Goal: Task Accomplishment & Management: Complete application form

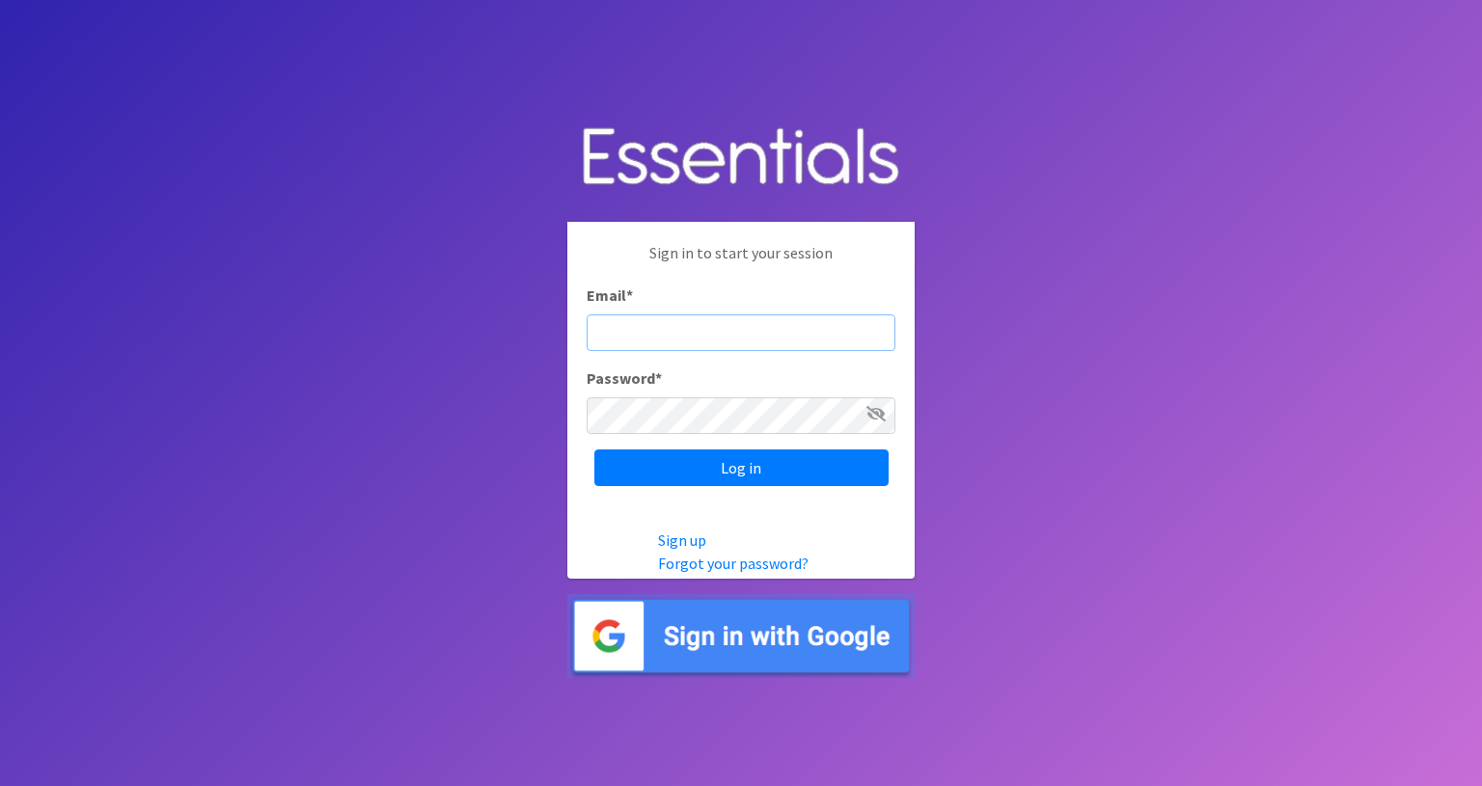
type input "info@diaperbankmn.org"
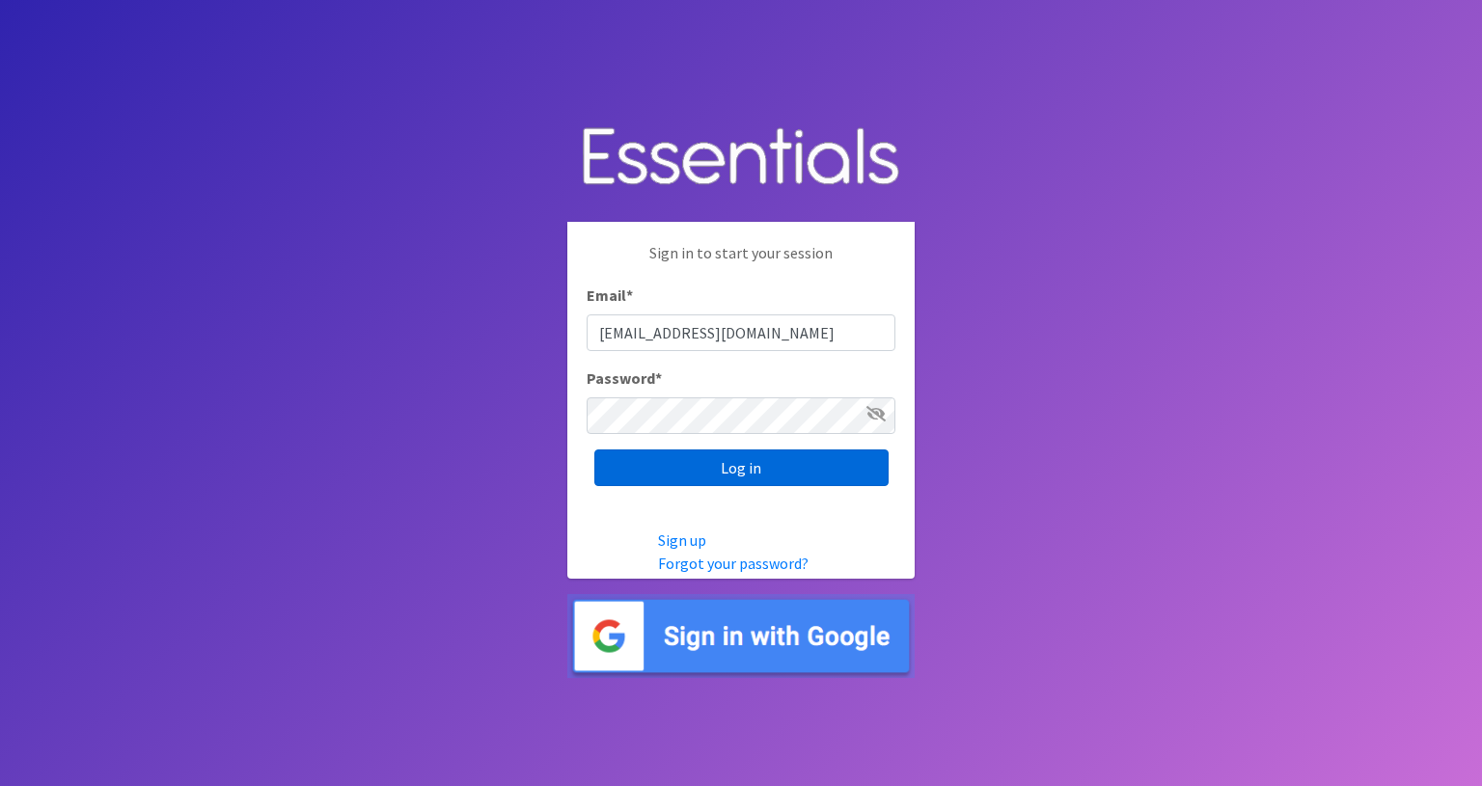
click at [760, 470] on input "Log in" at bounding box center [741, 468] width 294 height 37
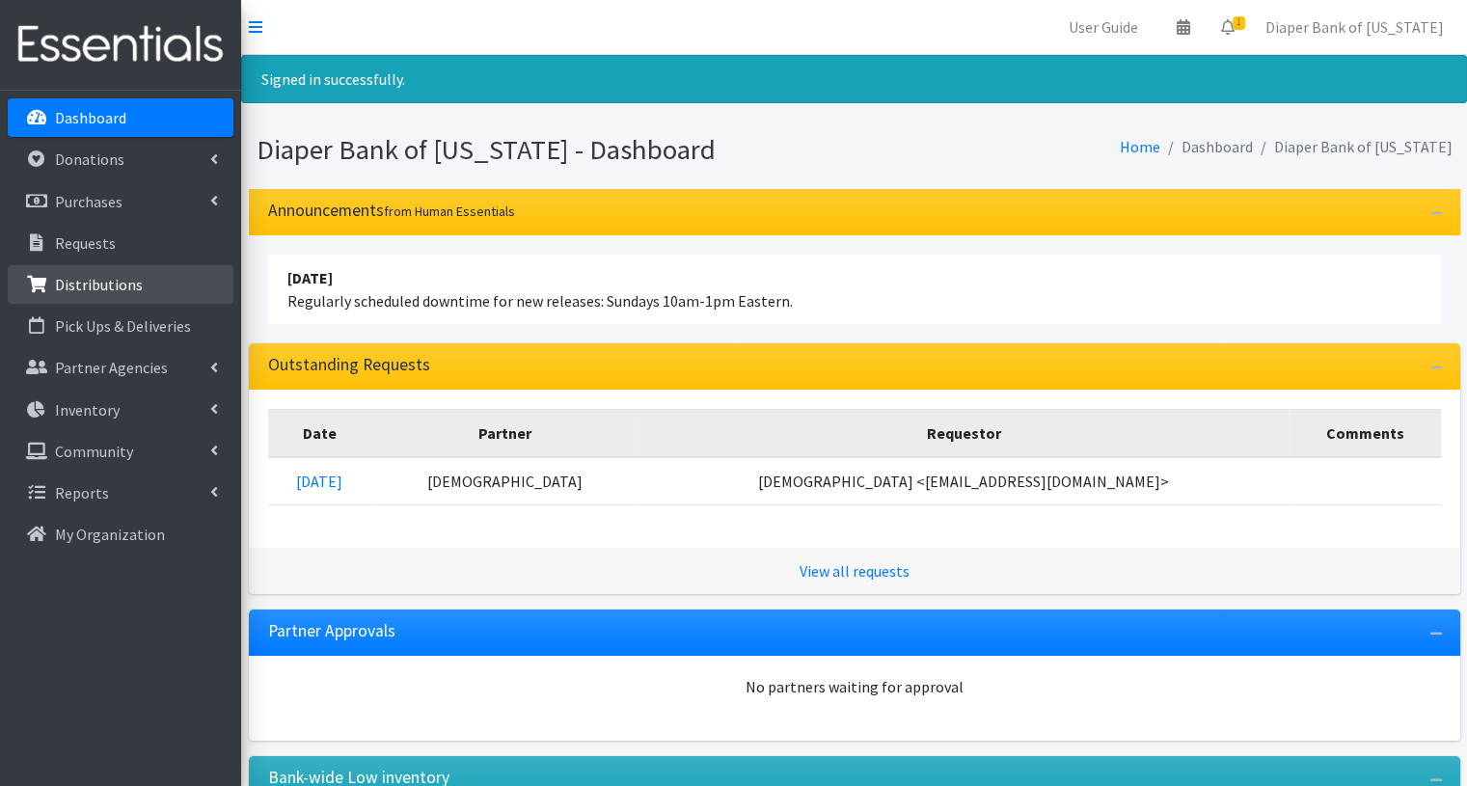
click at [139, 276] on link "Distributions" at bounding box center [121, 284] width 226 height 39
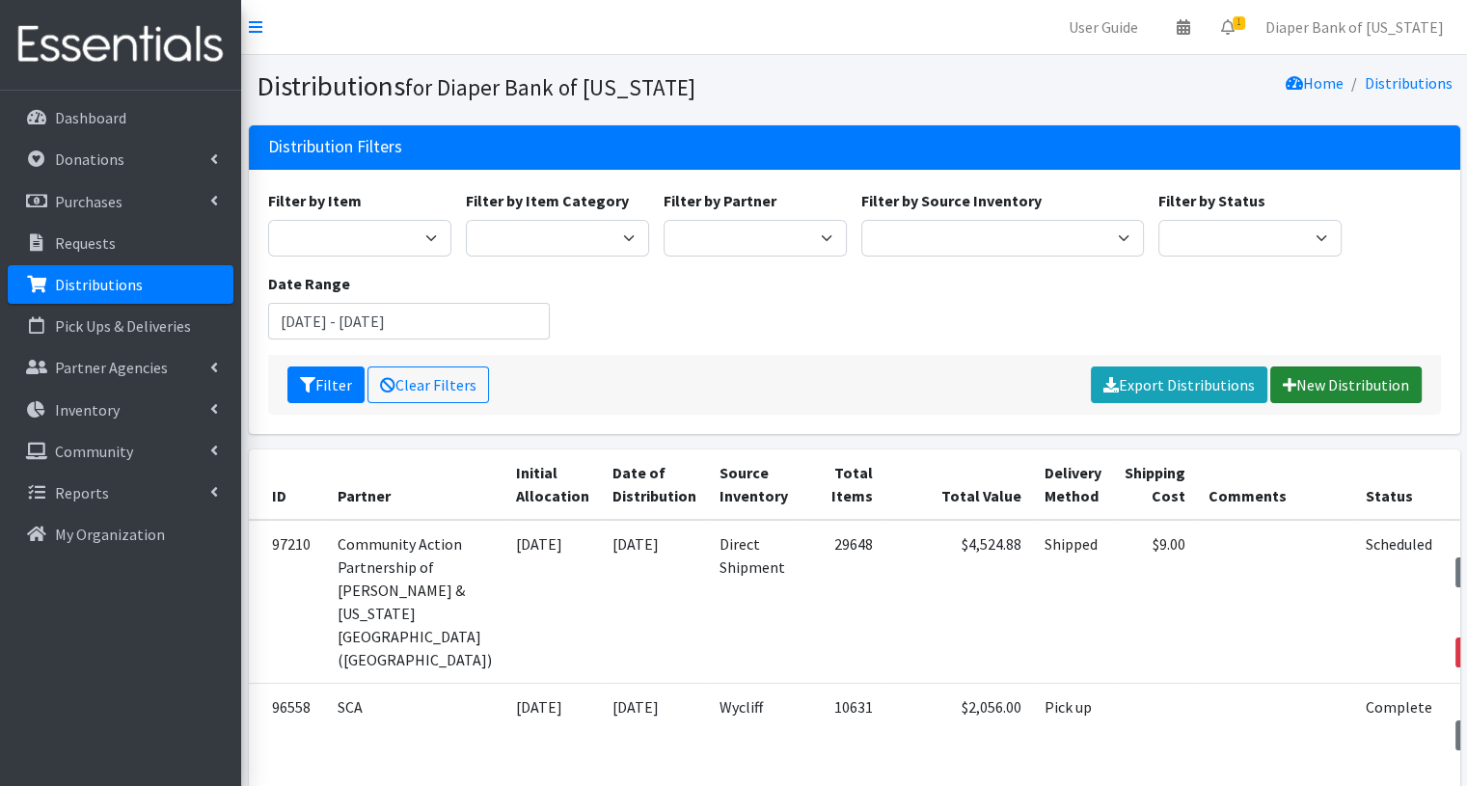
click at [1361, 386] on link "New Distribution" at bounding box center [1346, 385] width 151 height 37
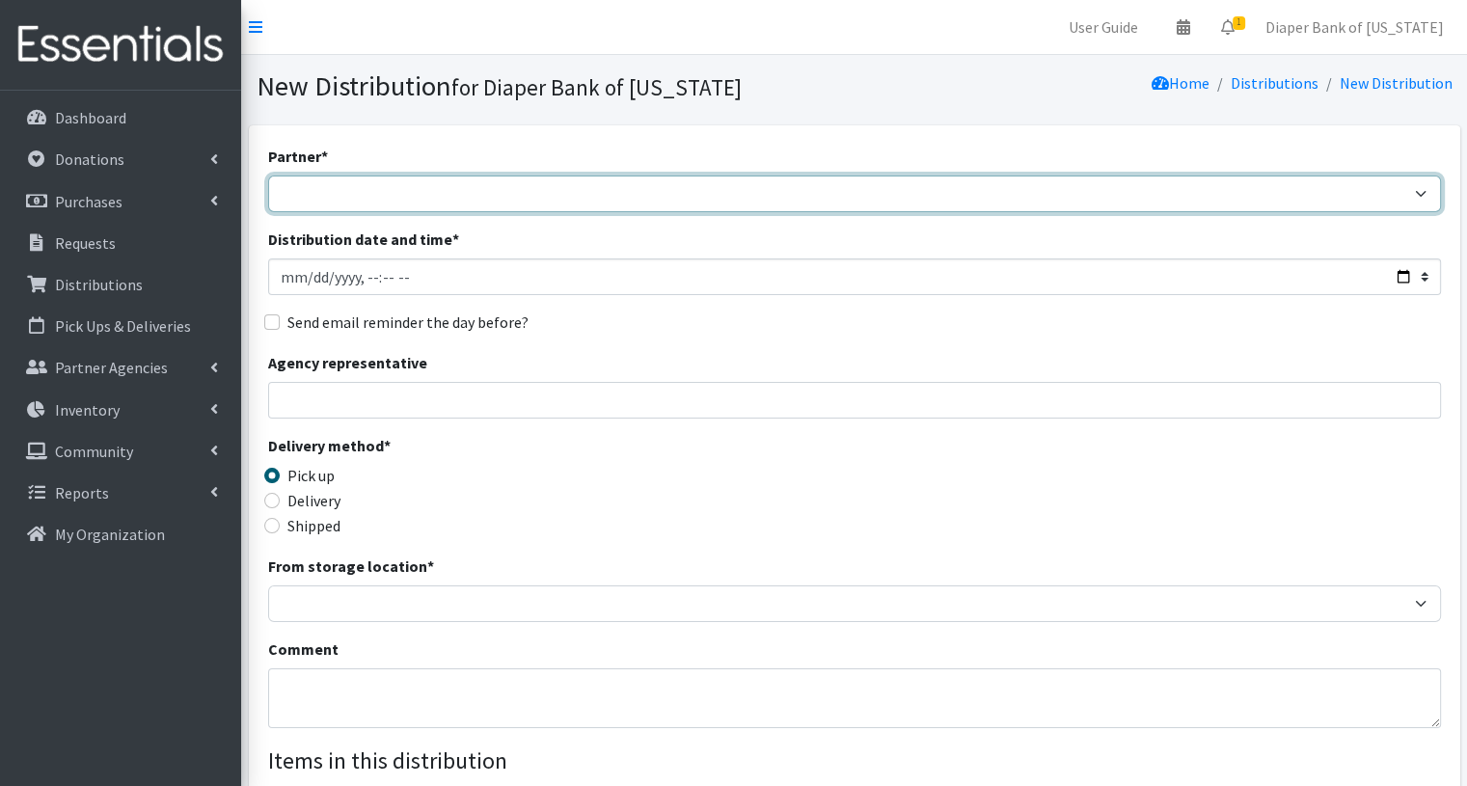
click at [1430, 180] on select "360 Communities _ABC_Partner_Agency Agate Housing & Services, Inc. Al-Maa'uun A…" at bounding box center [854, 194] width 1173 height 37
click at [1420, 190] on select "360 Communities _ABC_Partner_Agency Agate Housing & Services, Inc. Al-Maa'uun A…" at bounding box center [854, 194] width 1173 height 37
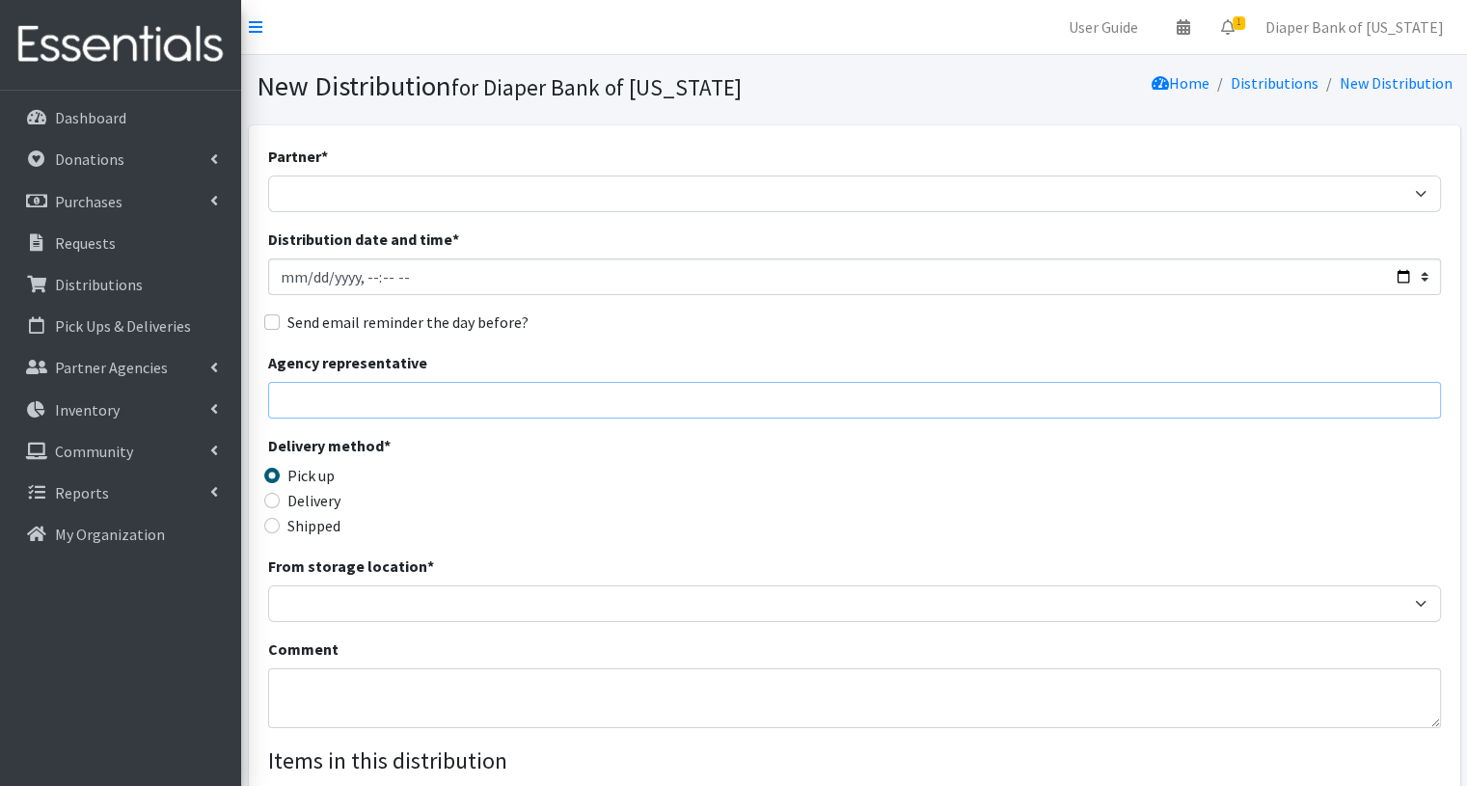
click at [930, 398] on input "Agency representative" at bounding box center [854, 400] width 1173 height 37
click at [724, 351] on div "Agency representative" at bounding box center [854, 385] width 1173 height 68
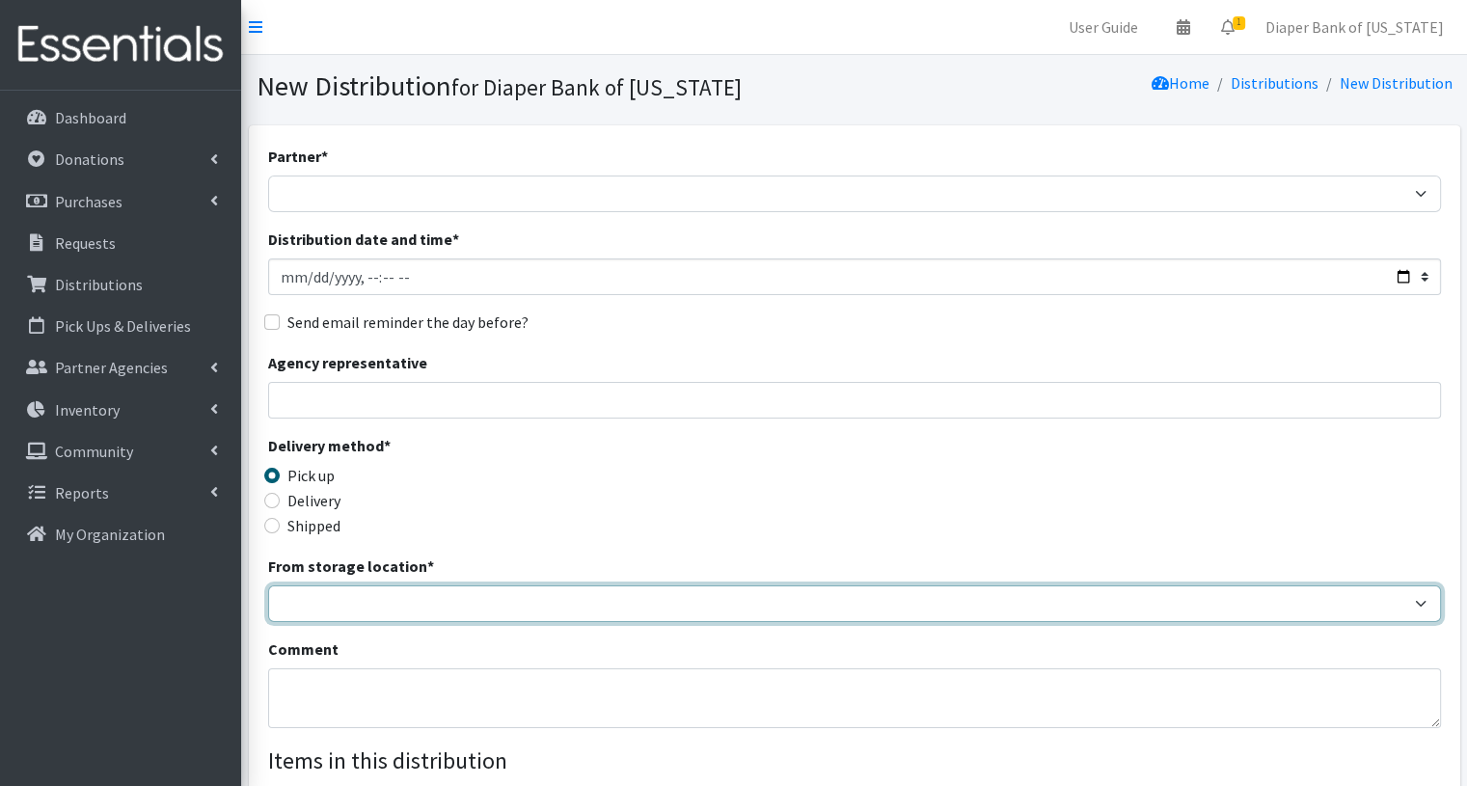
click at [360, 596] on select "Wycliff" at bounding box center [854, 604] width 1173 height 37
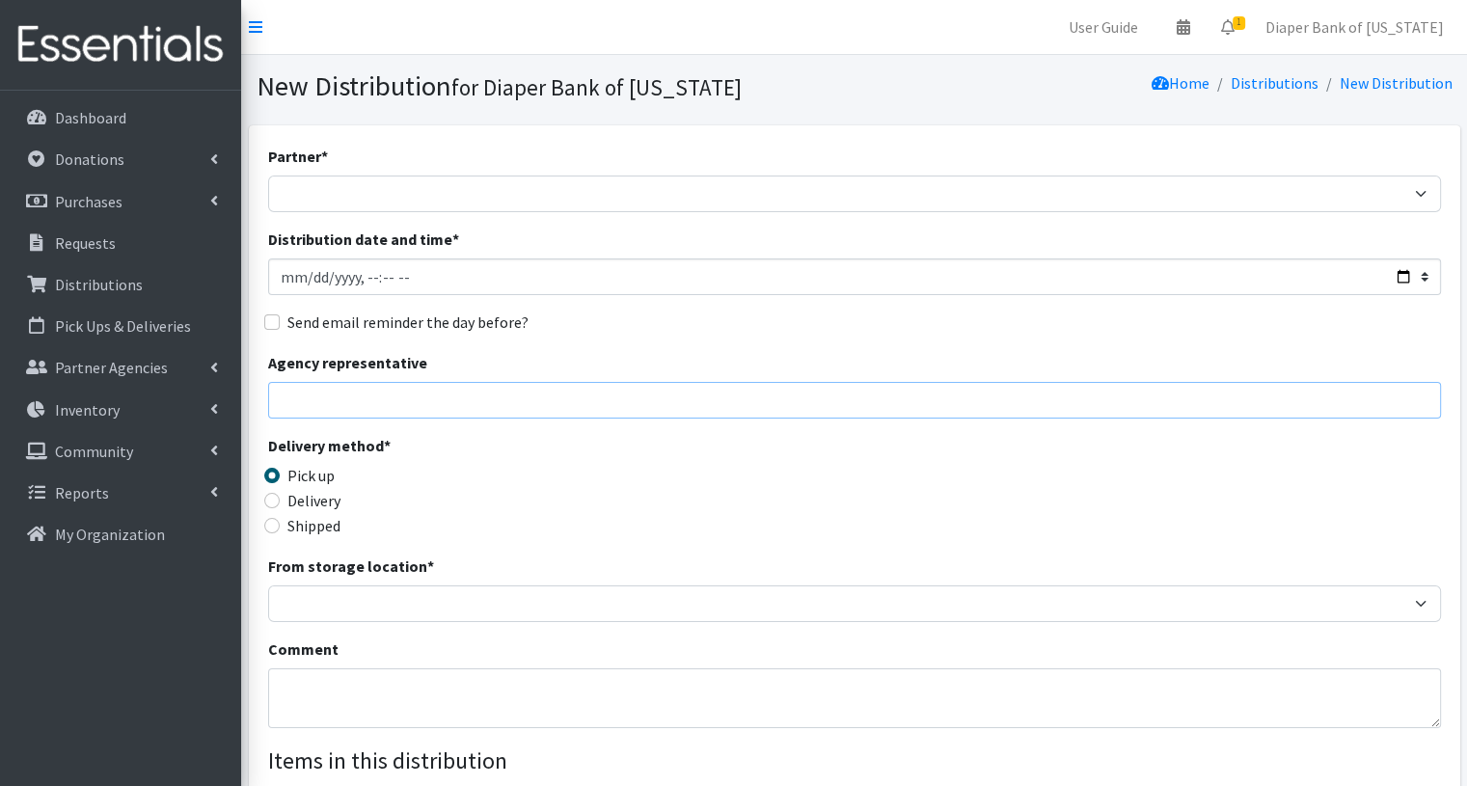
click at [610, 393] on input "Agency representative" at bounding box center [854, 400] width 1173 height 37
click at [806, 534] on div "Delivery method * Pick up Delivery Shipped Shipping cost" at bounding box center [854, 494] width 1173 height 121
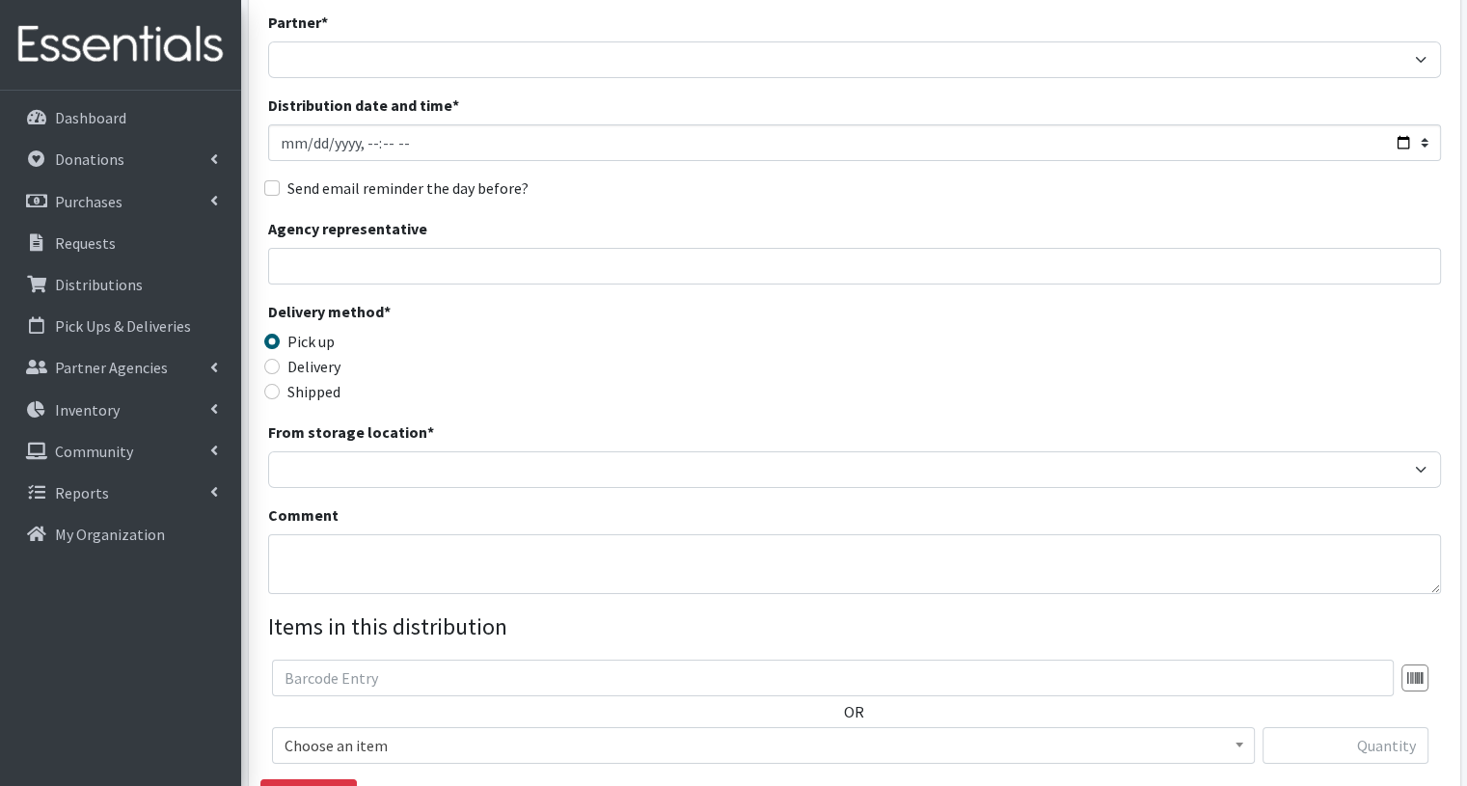
scroll to position [127, 0]
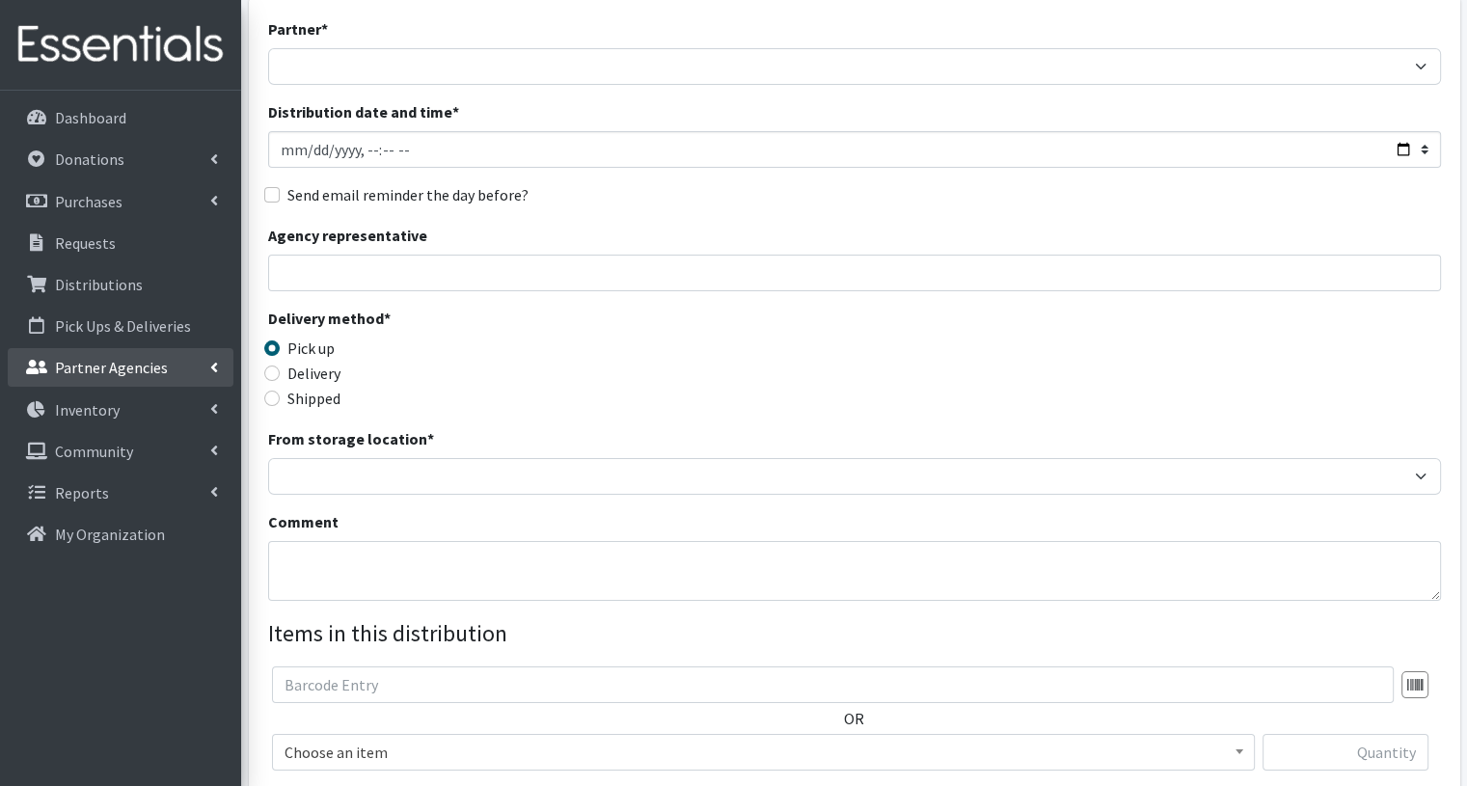
click at [217, 371] on icon at bounding box center [214, 367] width 8 height 15
